Goal: Task Accomplishment & Management: Use online tool/utility

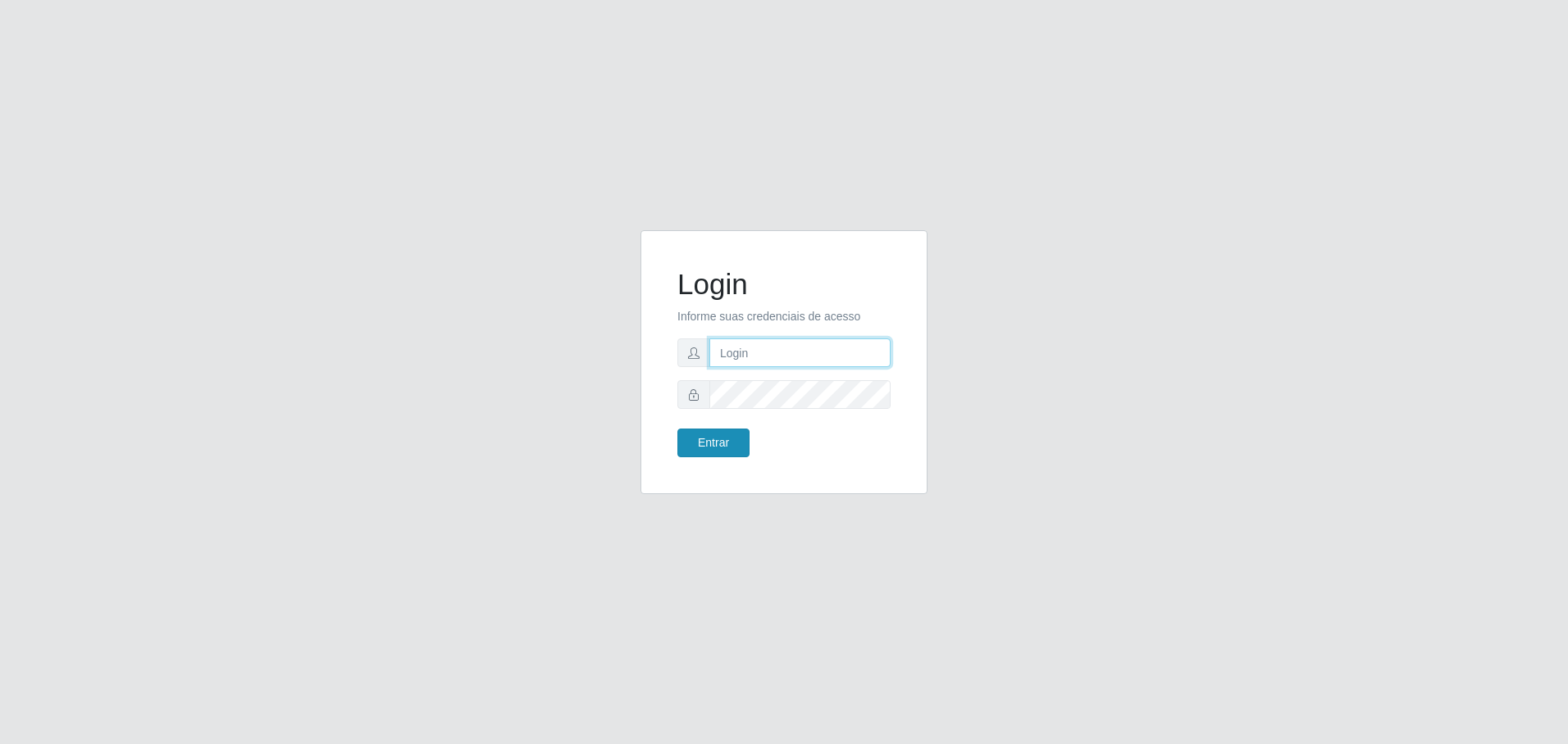
type input "[EMAIL_ADDRESS][DOMAIN_NAME]"
click at [709, 449] on button "Entrar" at bounding box center [713, 442] width 72 height 28
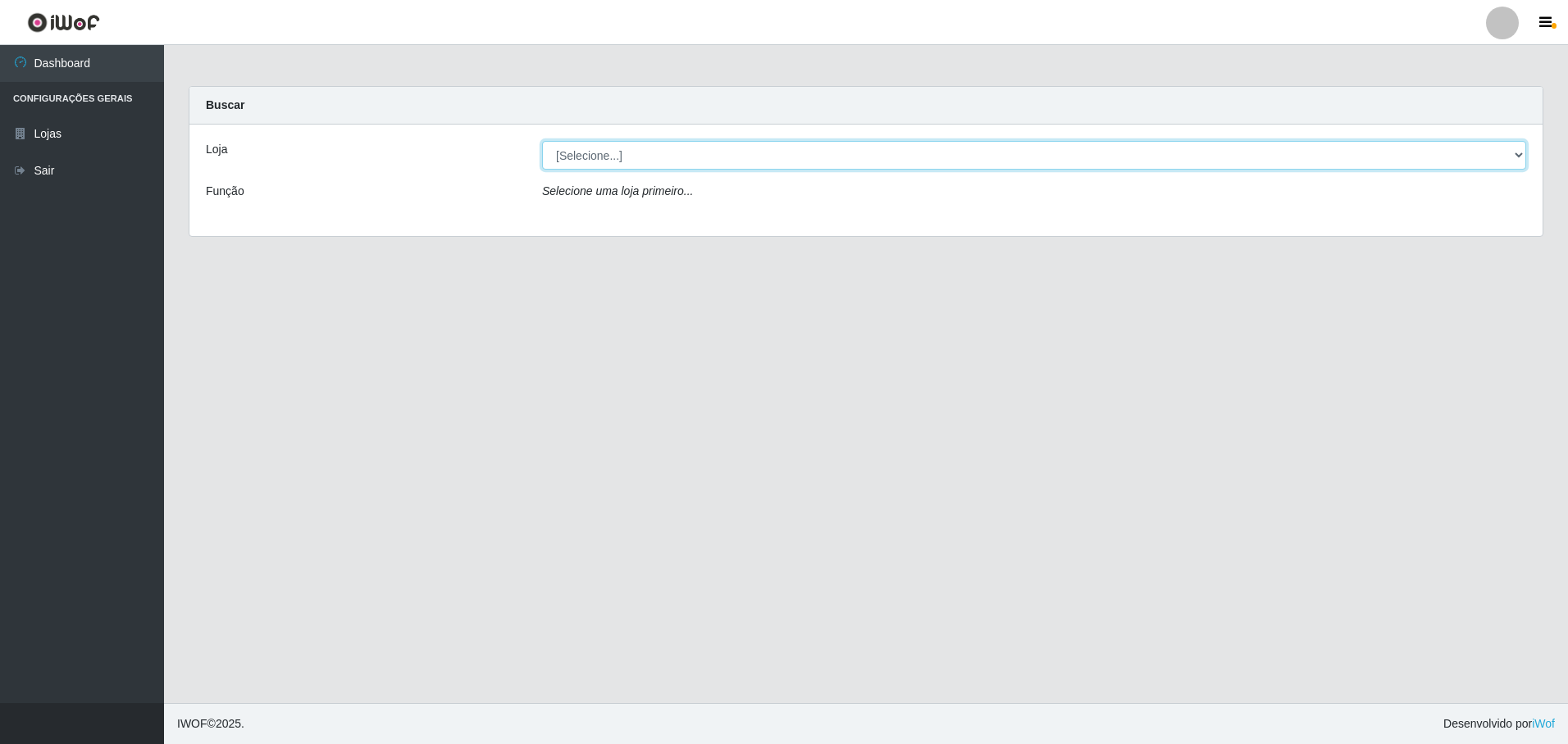
click at [884, 165] on select "[Selecione...] Extrabom - Loja 05 [GEOGRAPHIC_DATA]" at bounding box center [1034, 155] width 984 height 28
select select "494"
click at [542, 141] on select "[Selecione...] Extrabom - Loja 05 [GEOGRAPHIC_DATA]" at bounding box center [1034, 155] width 984 height 28
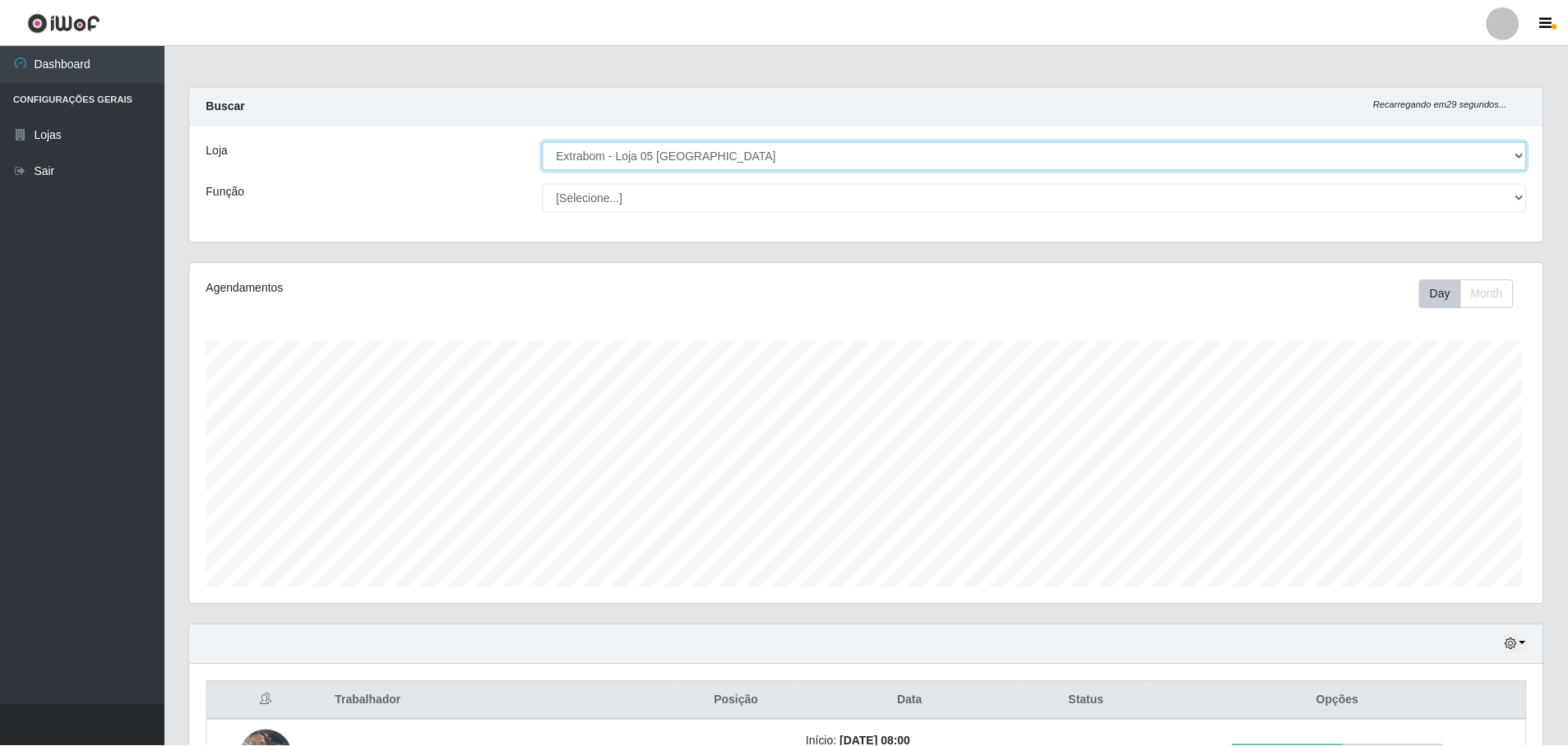
scroll to position [341, 1352]
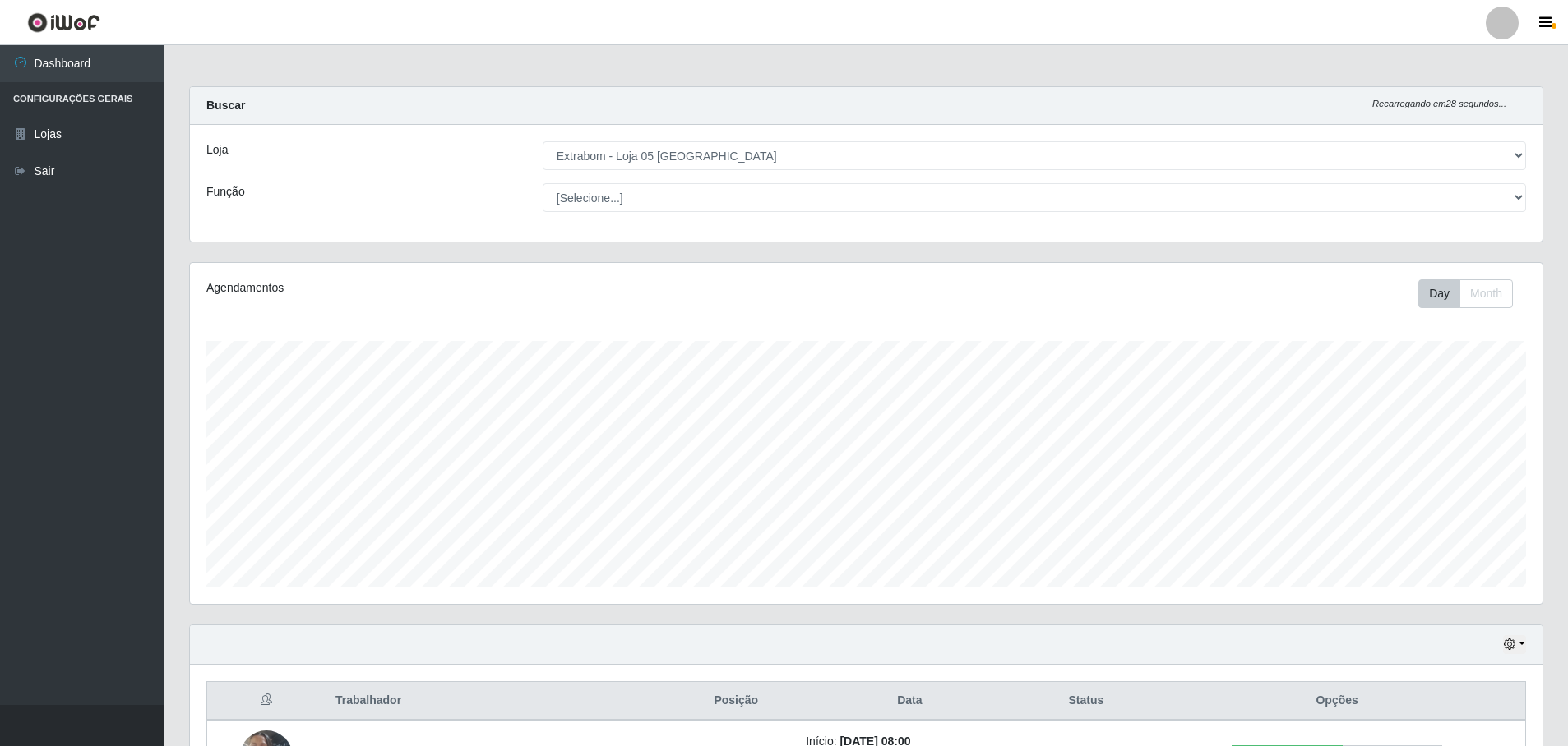
click at [651, 216] on div "Loja [Selecione...] Extrabom - Loja 05 [GEOGRAPHIC_DATA] Função [Selecione...] …" at bounding box center [866, 183] width 1352 height 116
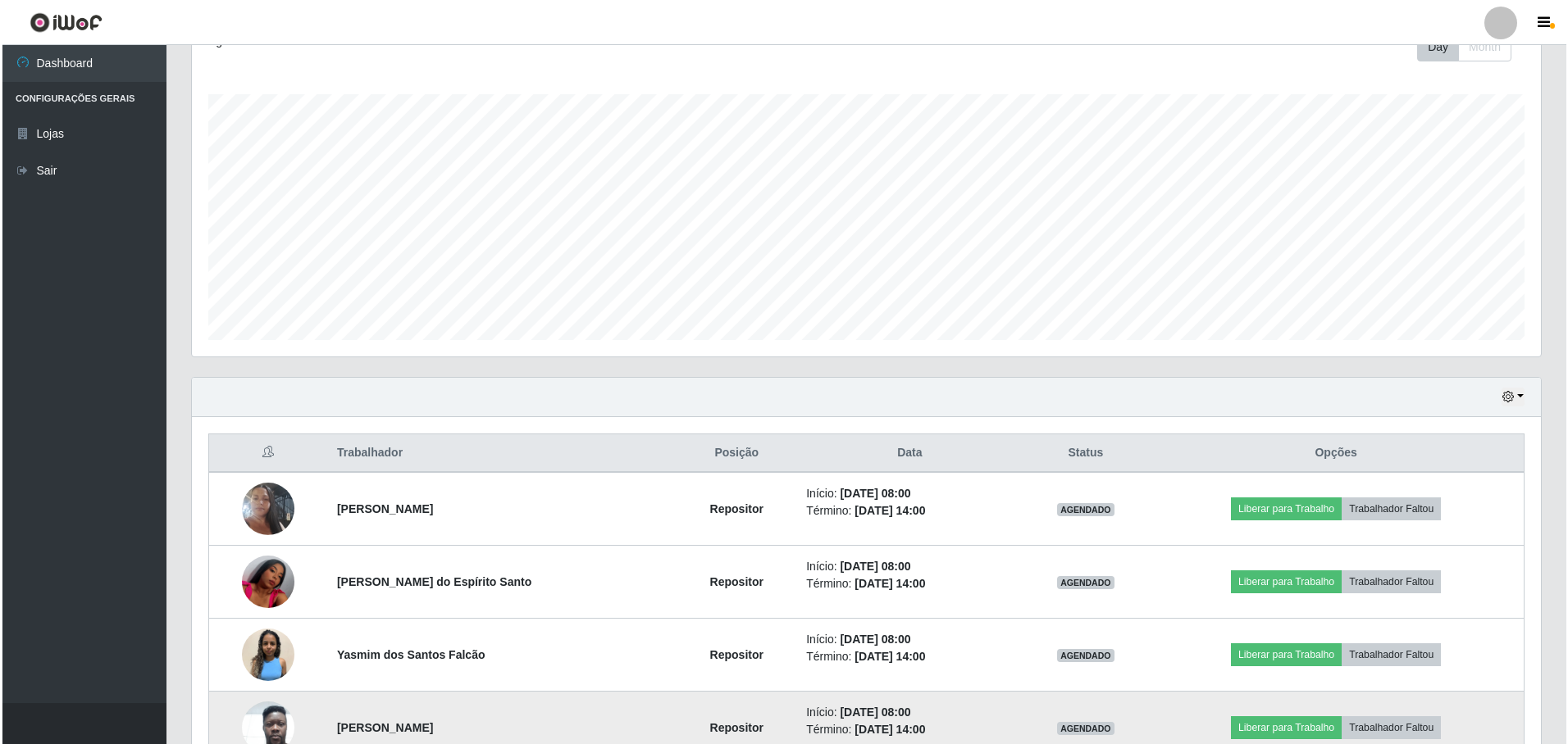
scroll to position [417, 0]
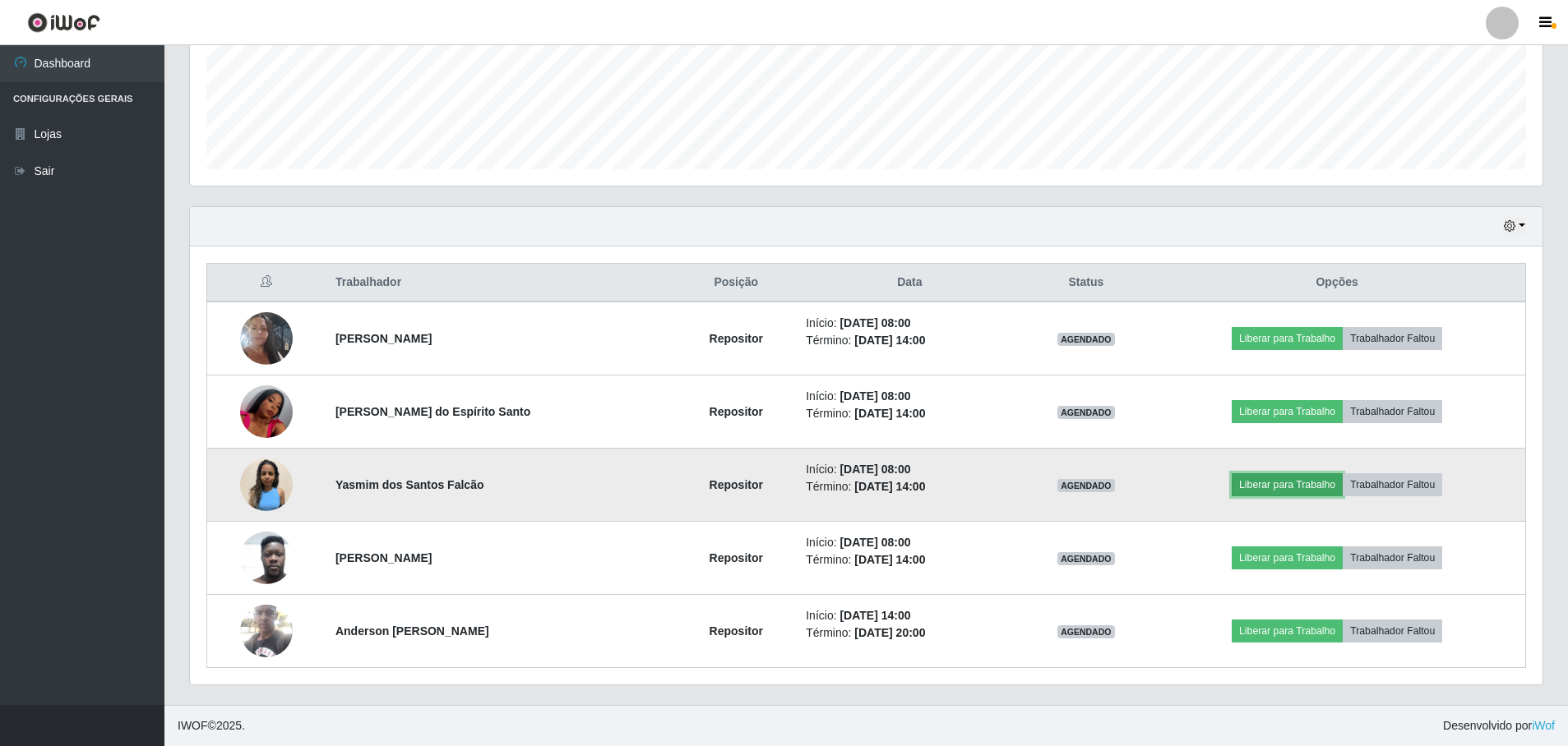
click at [1287, 482] on button "Liberar para Trabalho" at bounding box center [1287, 485] width 111 height 23
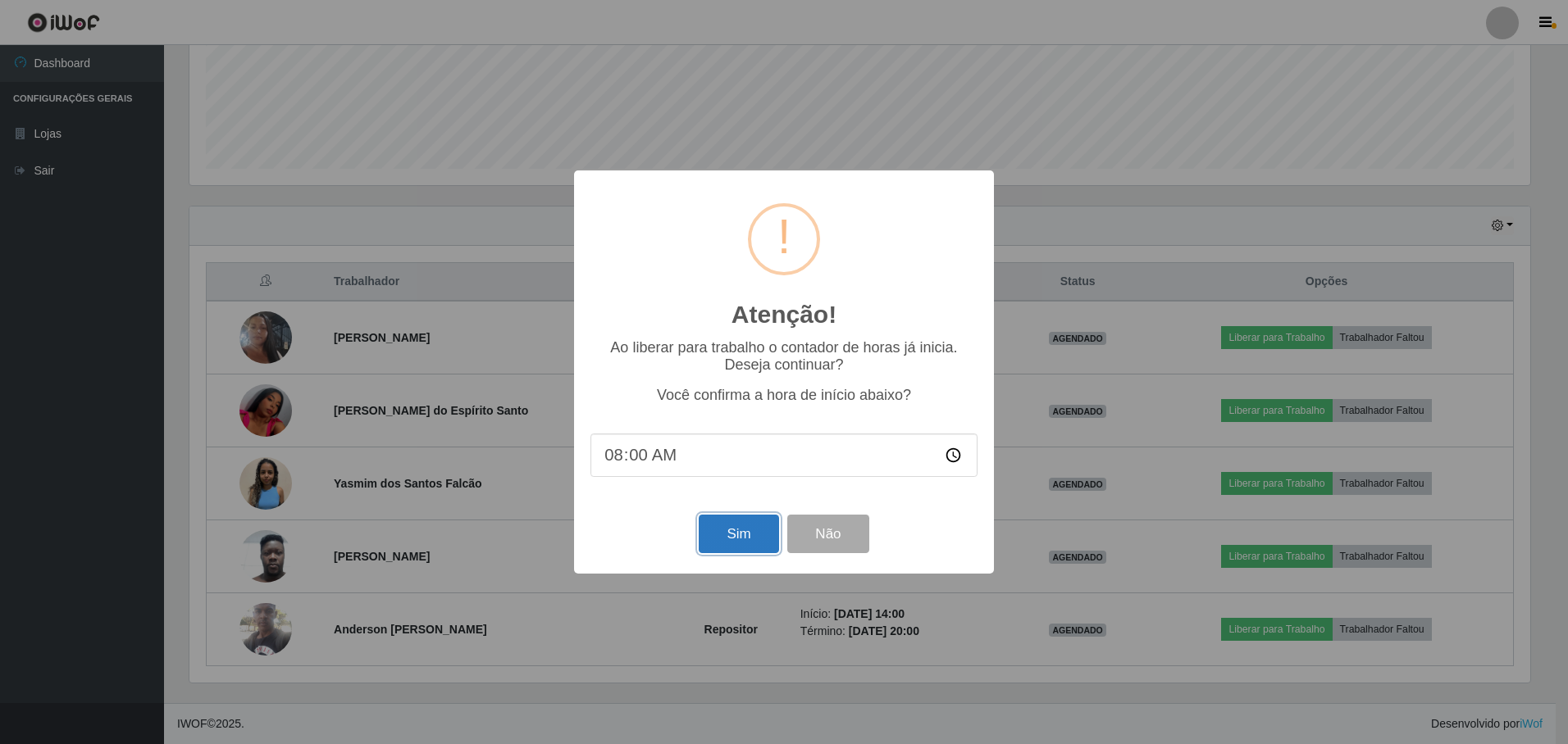
click at [743, 529] on button "Sim" at bounding box center [738, 533] width 79 height 39
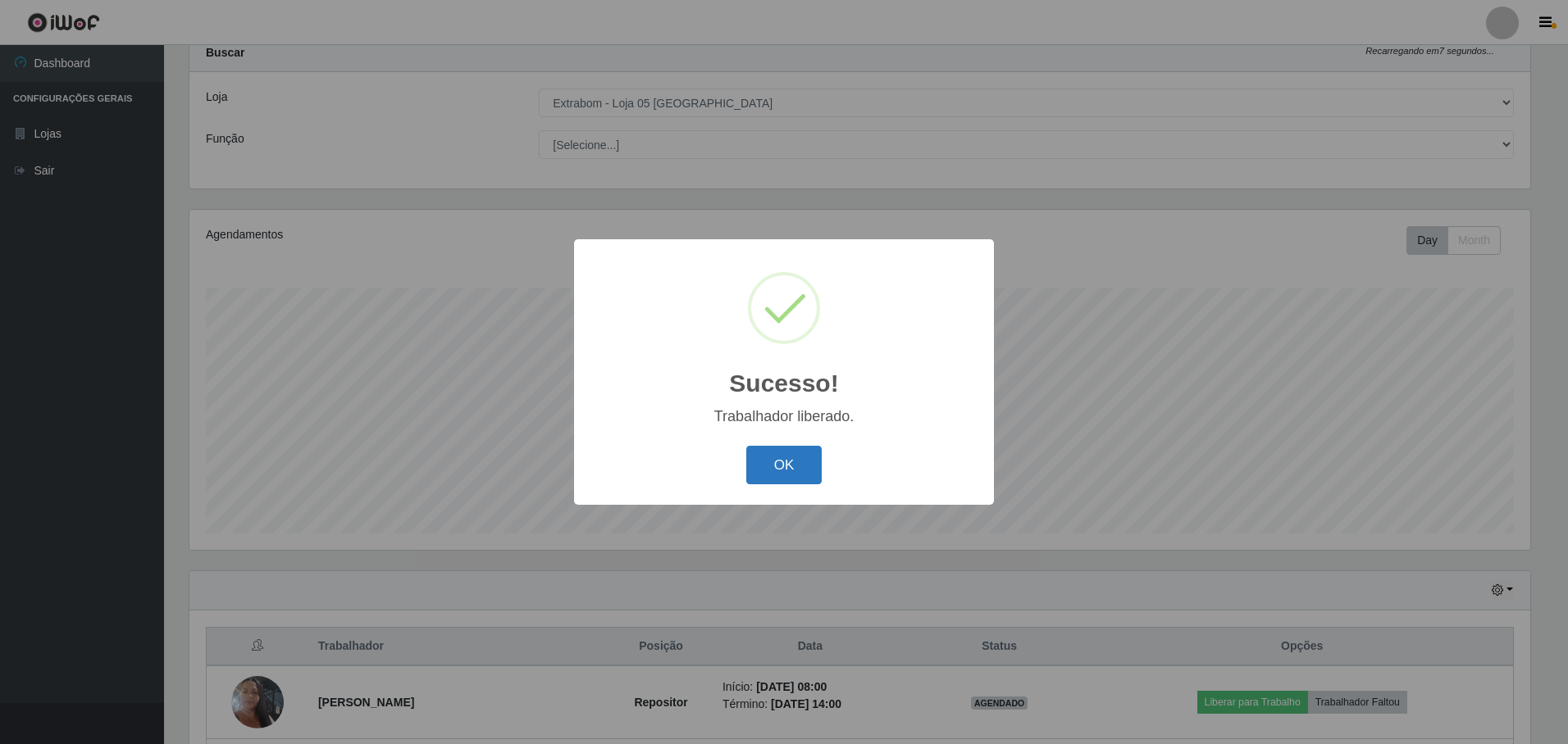
drag, startPoint x: 777, startPoint y: 476, endPoint x: 767, endPoint y: 526, distance: 51.0
click at [775, 475] on button "OK" at bounding box center [784, 464] width 77 height 39
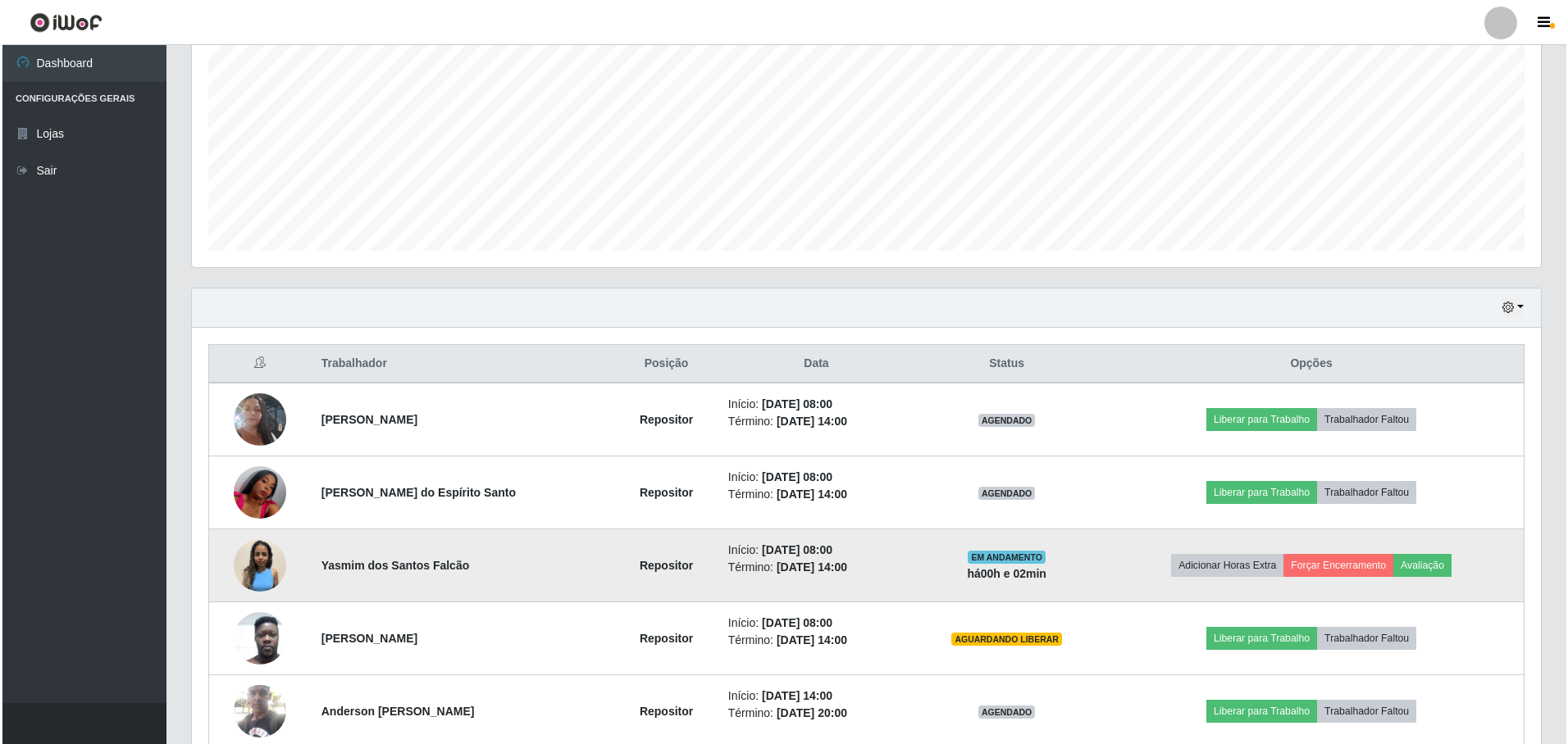
scroll to position [417, 0]
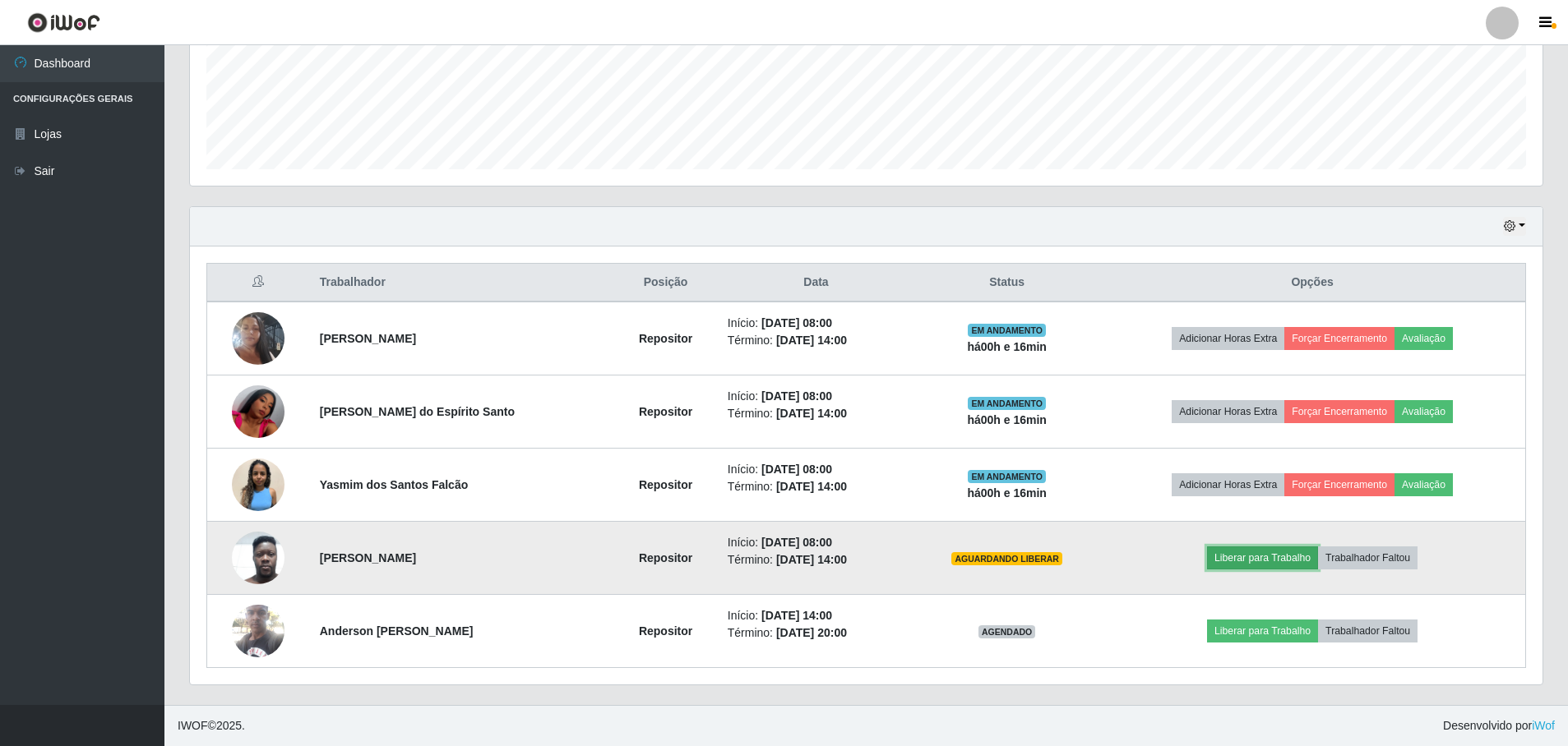
click at [1237, 556] on button "Liberar para Trabalho" at bounding box center [1263, 558] width 111 height 23
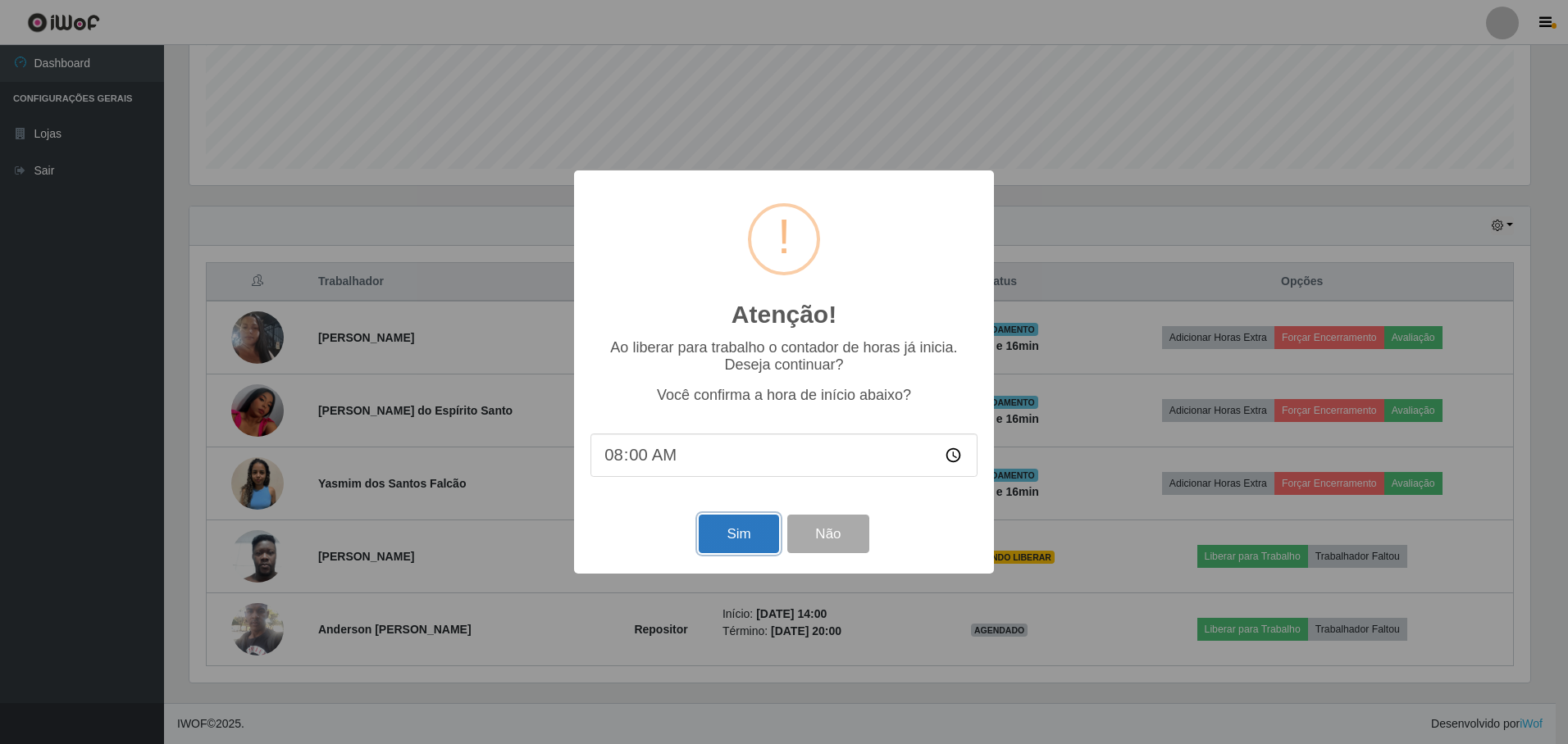
click at [741, 538] on button "Sim" at bounding box center [738, 533] width 79 height 39
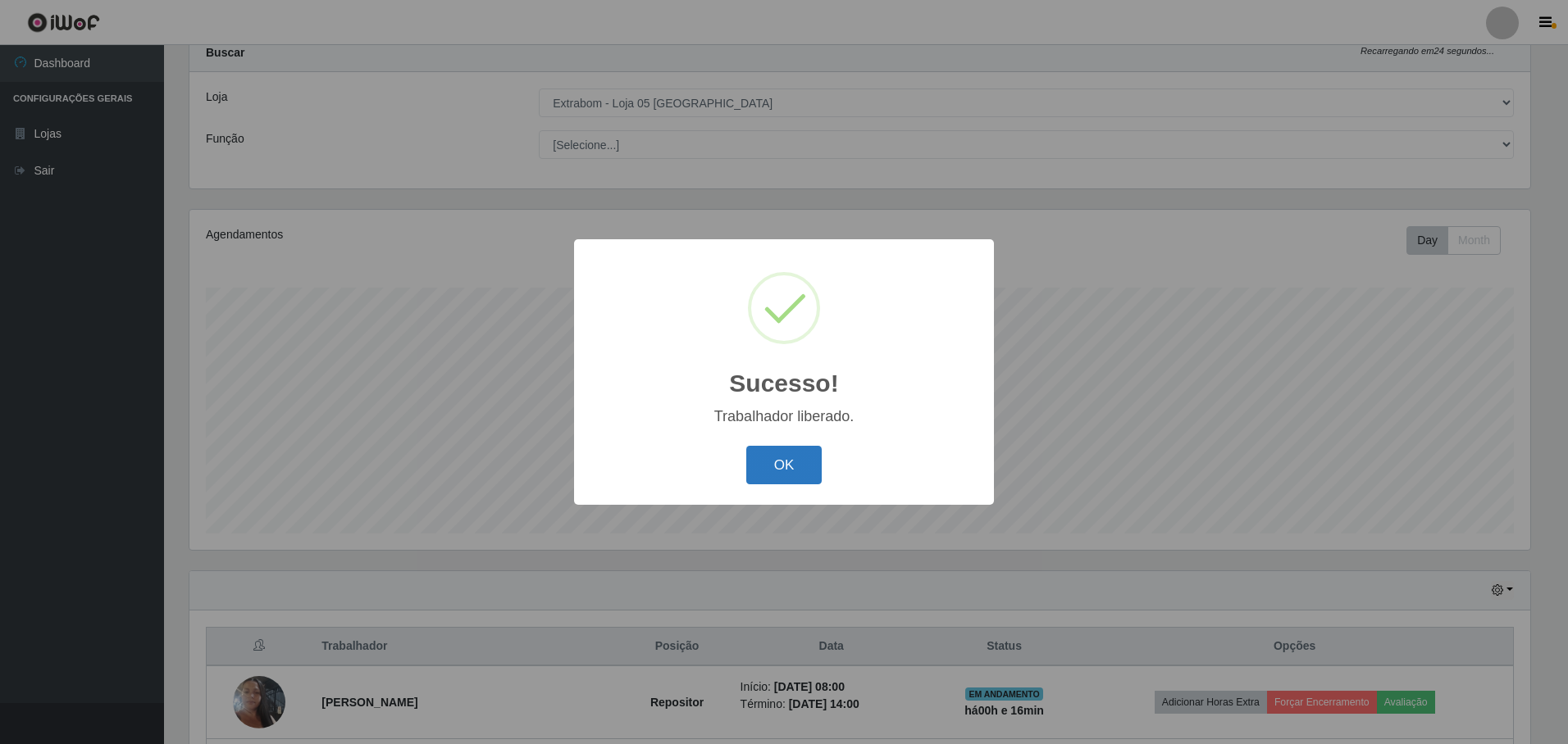
click at [764, 460] on button "OK" at bounding box center [784, 464] width 77 height 39
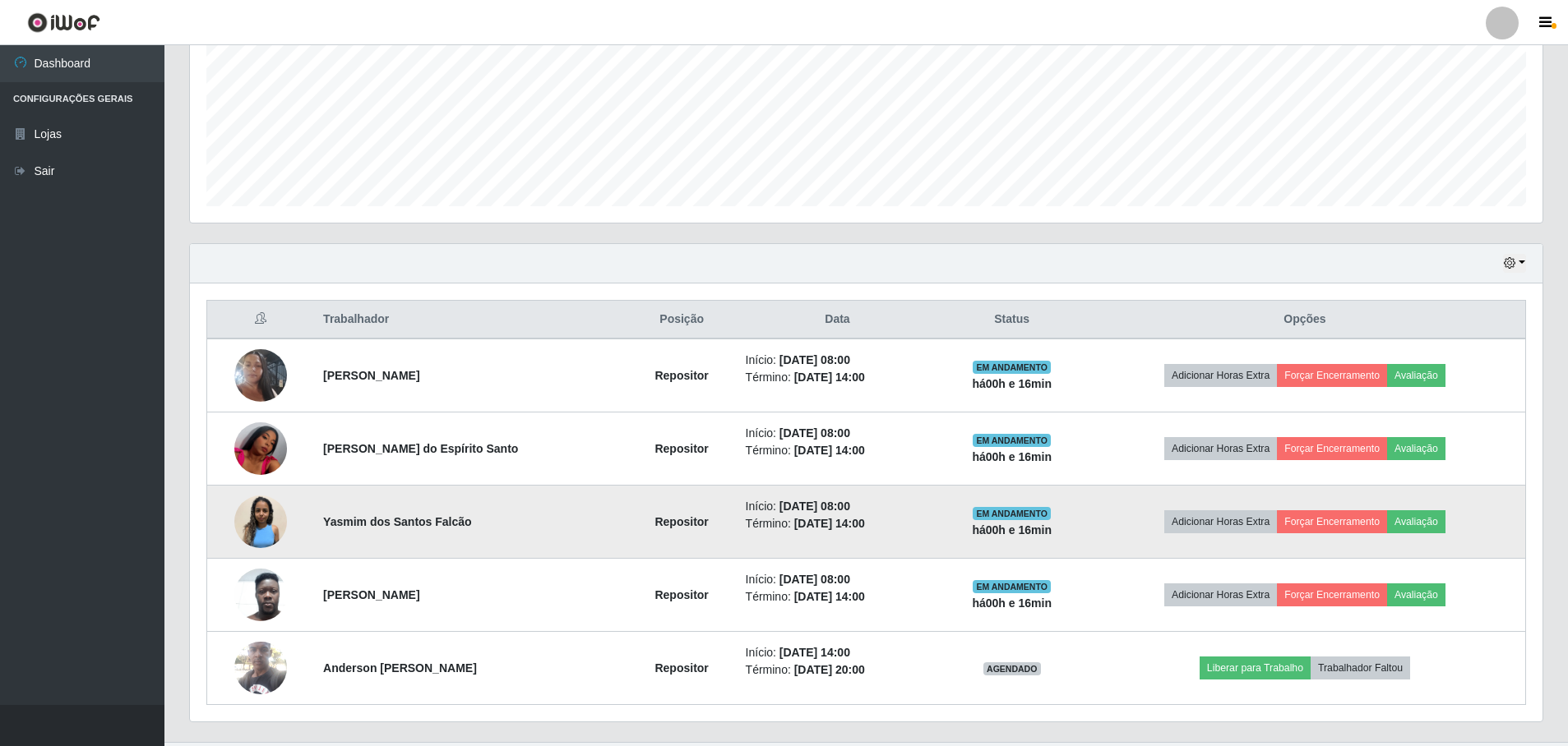
scroll to position [418, 0]
